Goal: Information Seeking & Learning: Learn about a topic

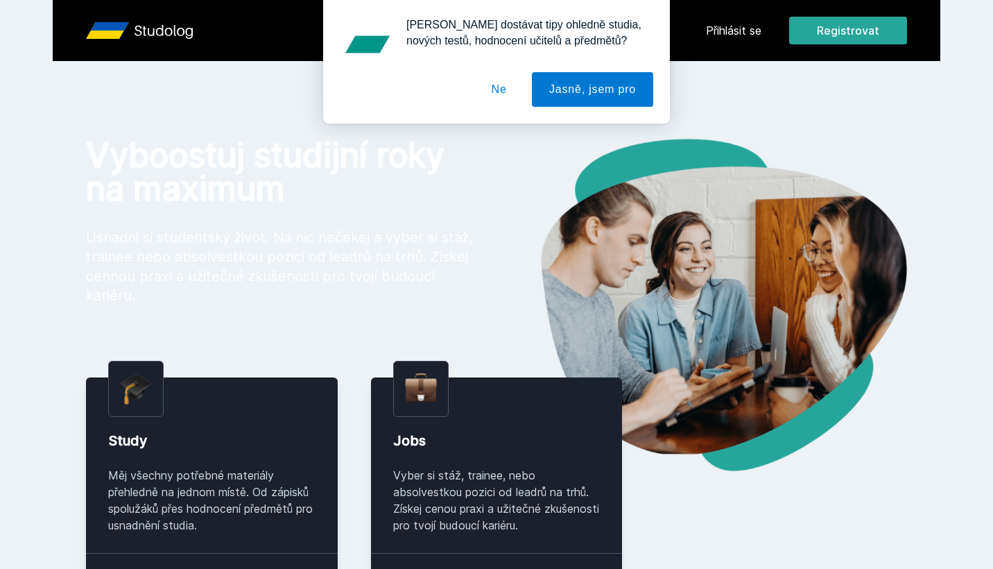
click at [734, 35] on div "[PERSON_NAME] dostávat tipy ohledně studia, nových testů, hodnocení učitelů a p…" at bounding box center [496, 61] width 993 height 123
click at [501, 91] on button "Ne" at bounding box center [499, 89] width 50 height 35
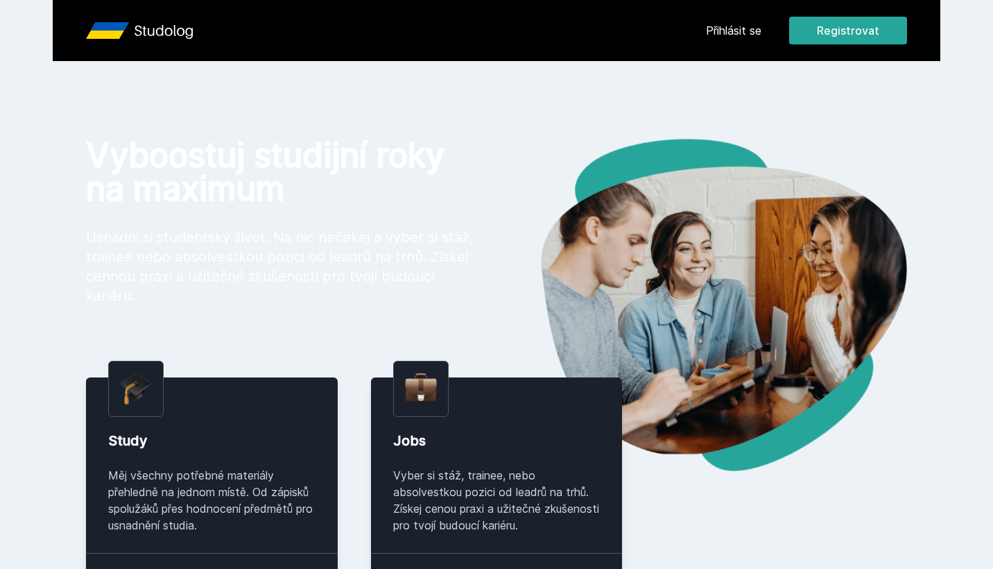
click at [736, 31] on link "Přihlásit se" at bounding box center [733, 30] width 55 height 17
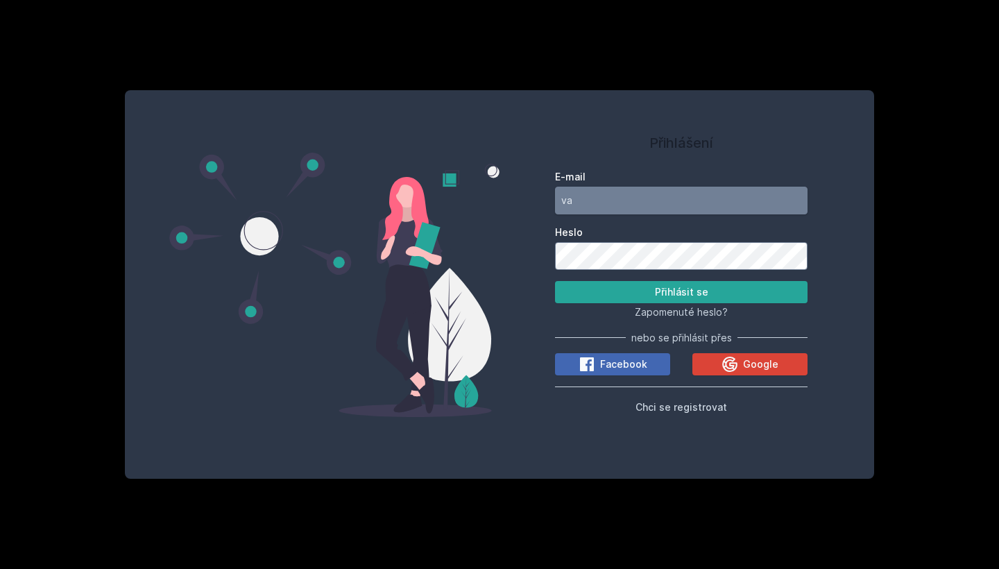
type input "v"
type input "[EMAIL_ADDRESS][DOMAIN_NAME]"
click at [764, 370] on span "Google" at bounding box center [760, 364] width 35 height 14
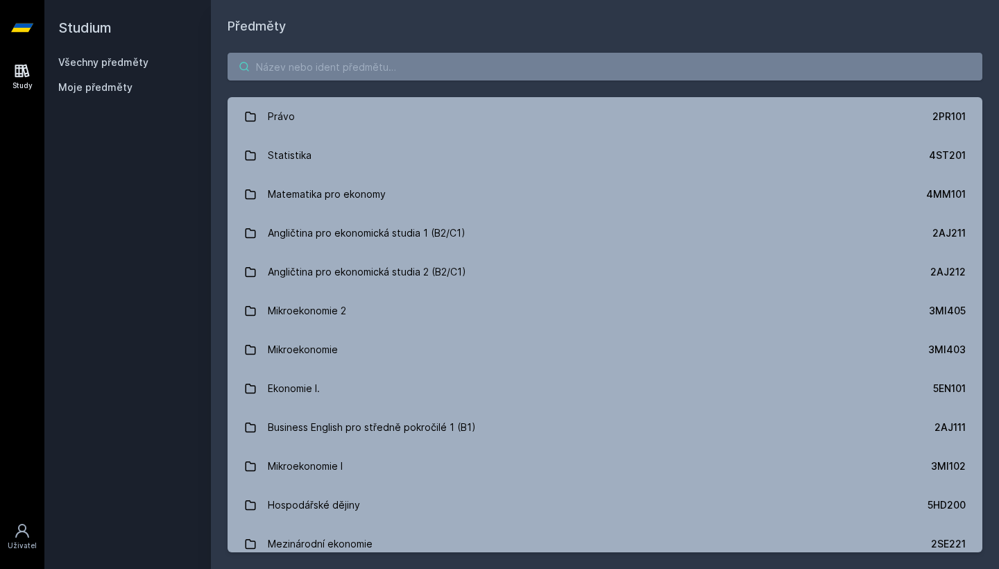
click at [284, 62] on input "search" at bounding box center [605, 67] width 755 height 28
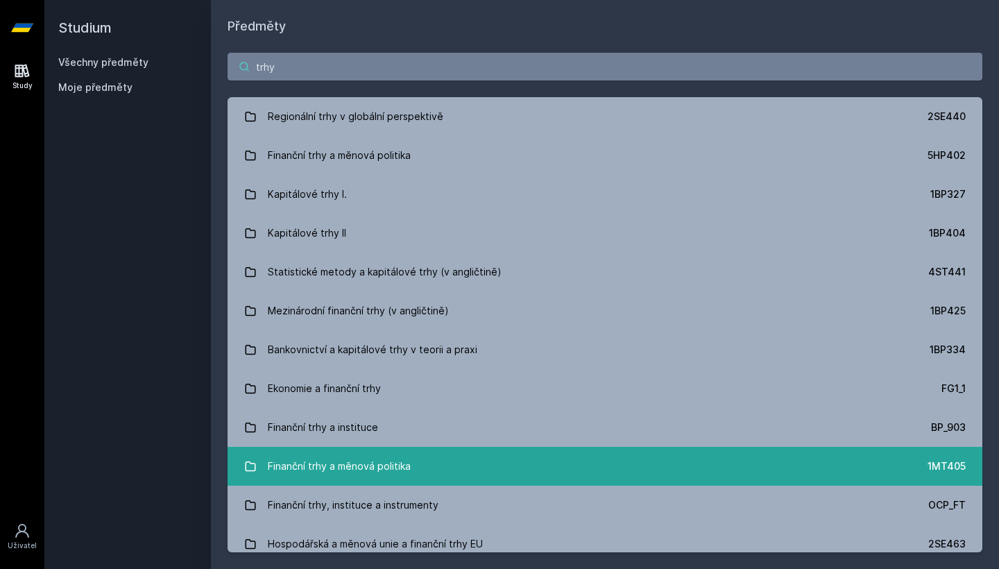
type input "trhy"
click at [373, 463] on div "Finanční trhy a měnová politika" at bounding box center [339, 466] width 143 height 28
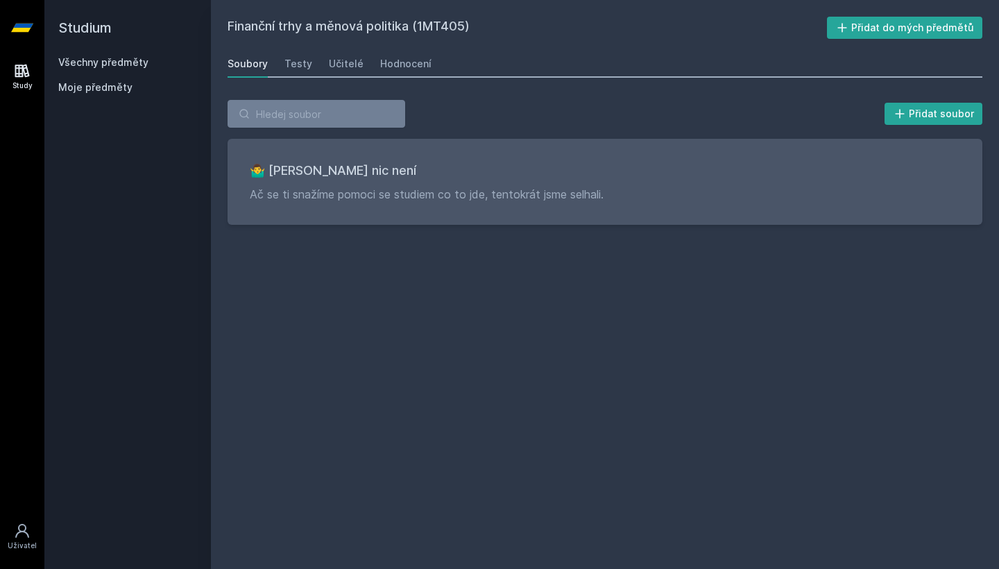
click at [96, 62] on link "Všechny předměty" at bounding box center [103, 62] width 90 height 12
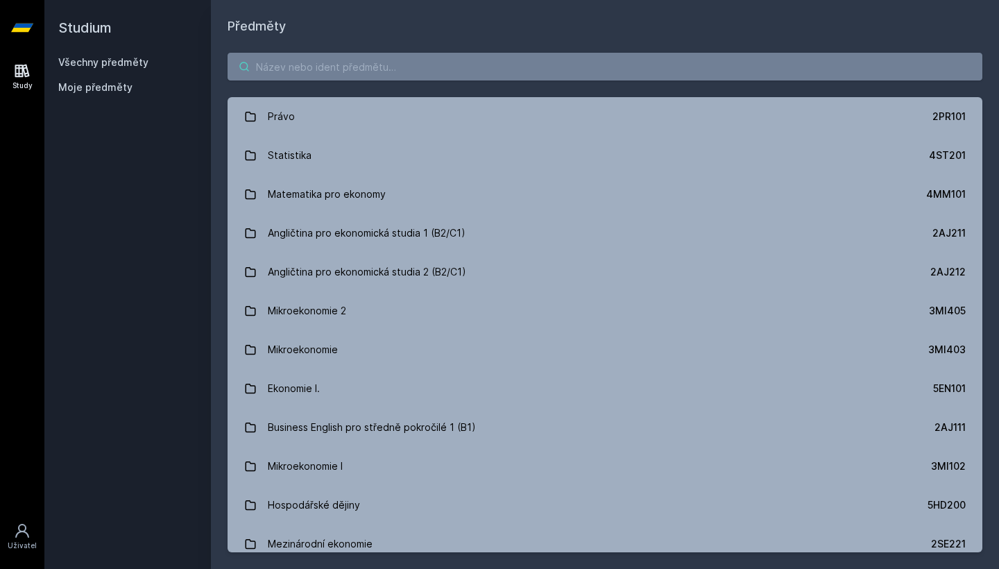
click at [384, 65] on input "search" at bounding box center [605, 67] width 755 height 28
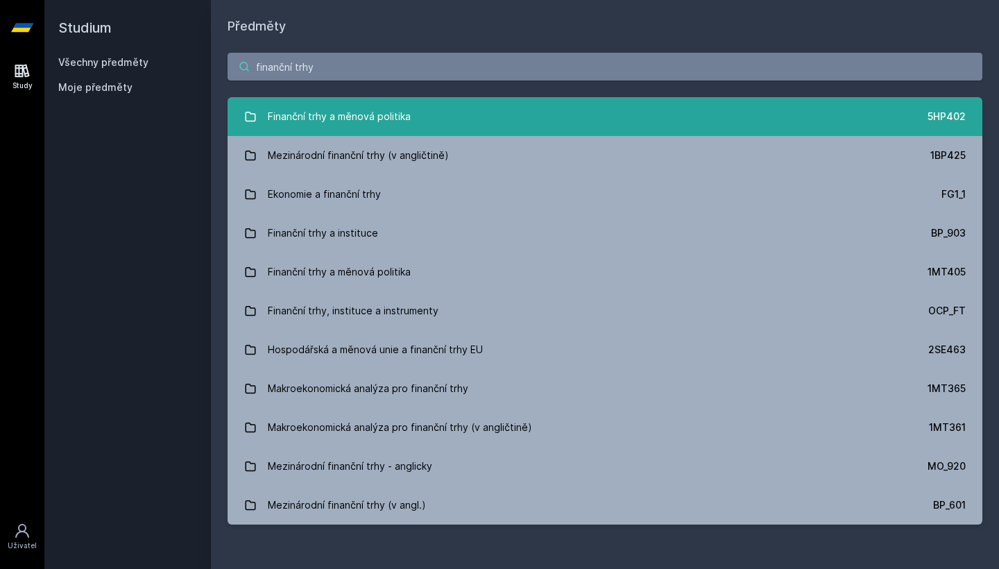
type input "finanční trhy"
click at [366, 119] on div "Finanční trhy a měnová politika" at bounding box center [339, 117] width 143 height 28
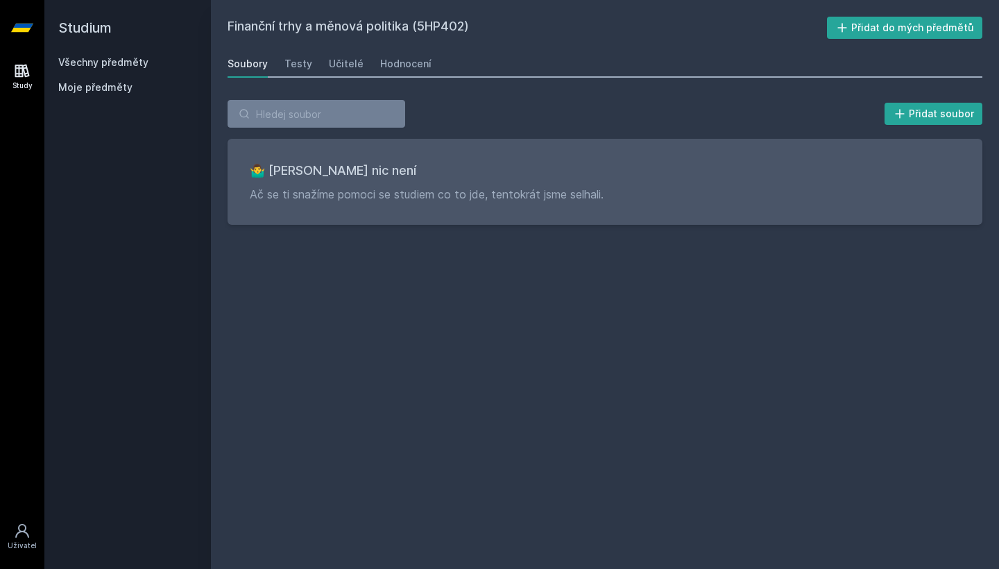
click at [354, 187] on p "Ač se ti snažíme pomoci se studiem co to jde, tentokrát jsme selhali." at bounding box center [605, 194] width 710 height 17
click at [300, 60] on div "Testy" at bounding box center [298, 64] width 28 height 14
click at [345, 65] on div "Učitelé" at bounding box center [346, 64] width 35 height 14
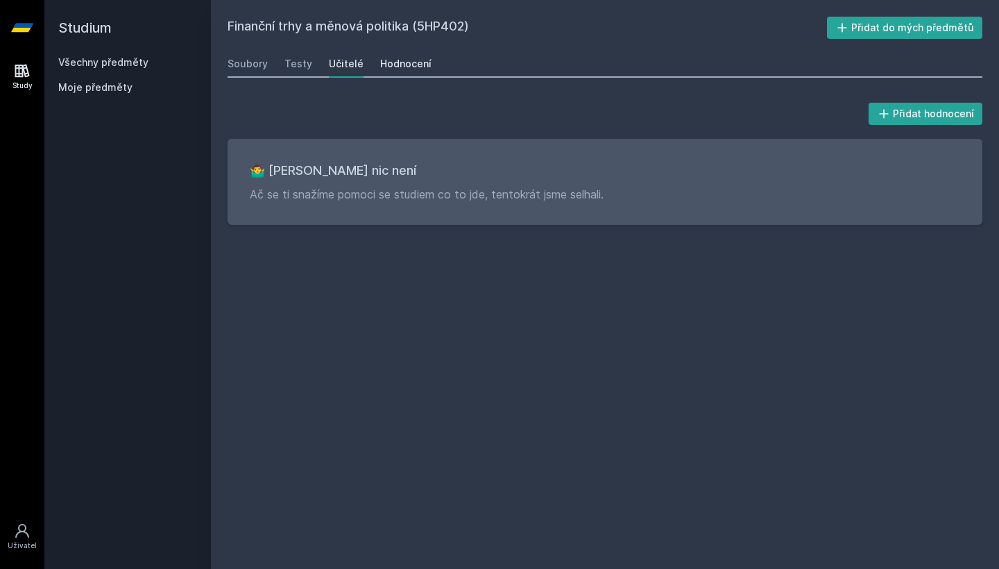
click at [393, 63] on div "Hodnocení" at bounding box center [405, 64] width 51 height 14
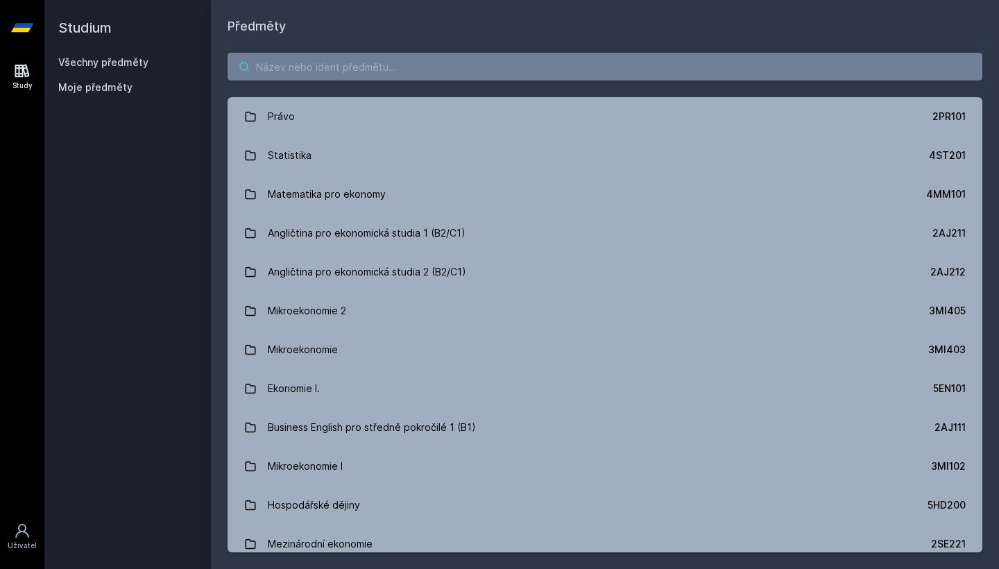
click at [293, 63] on input "search" at bounding box center [605, 67] width 755 height 28
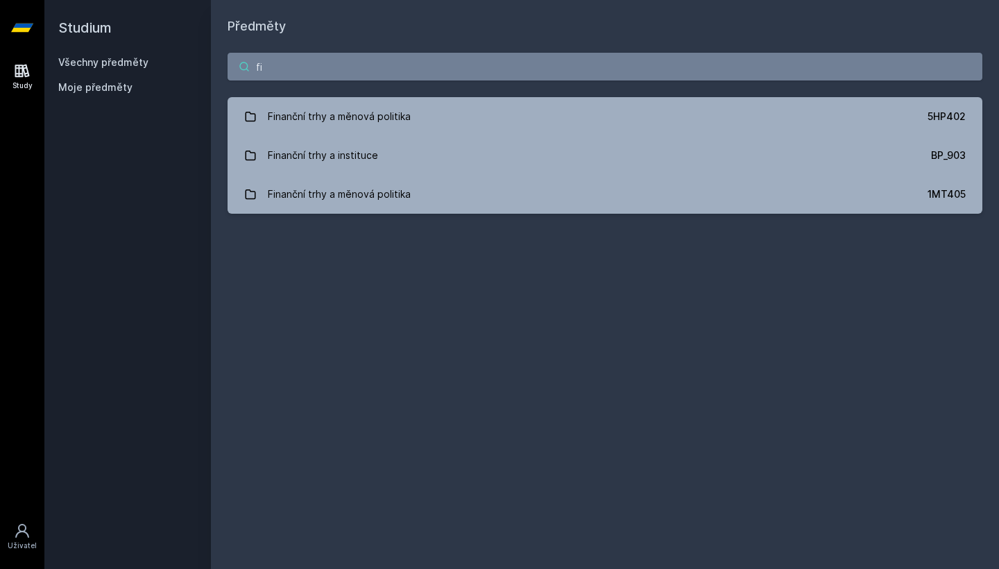
type input "f"
